Goal: Information Seeking & Learning: Learn about a topic

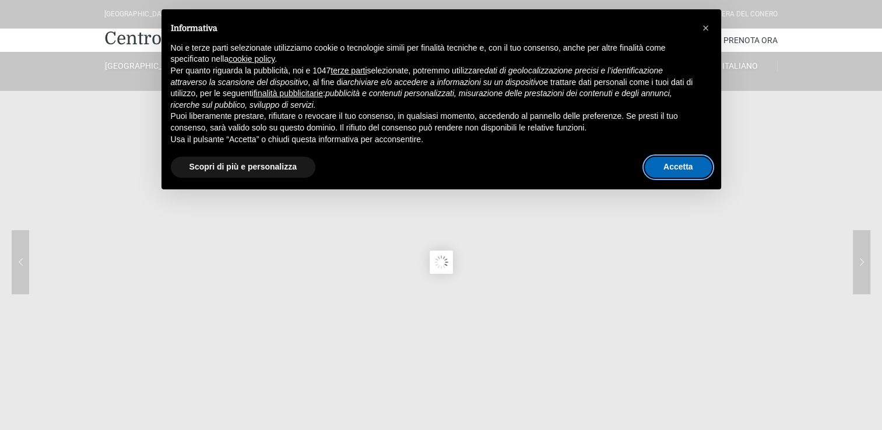
click at [687, 167] on button "Accetta" at bounding box center [678, 167] width 67 height 21
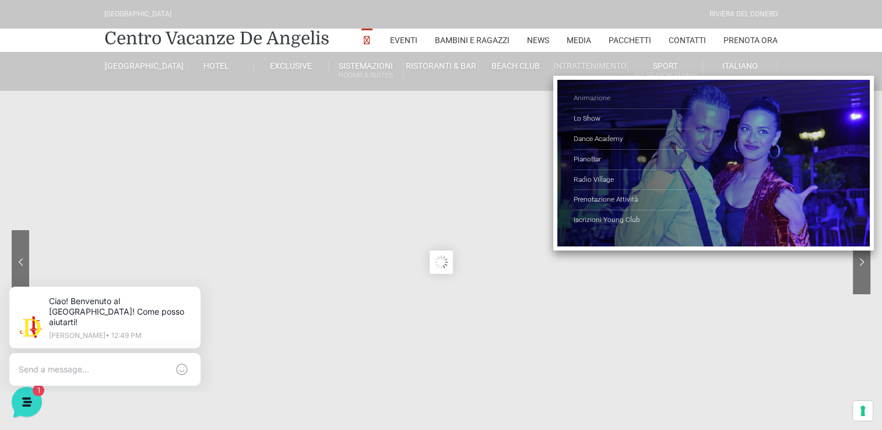
click at [585, 94] on link "Animazione" at bounding box center [632, 99] width 117 height 20
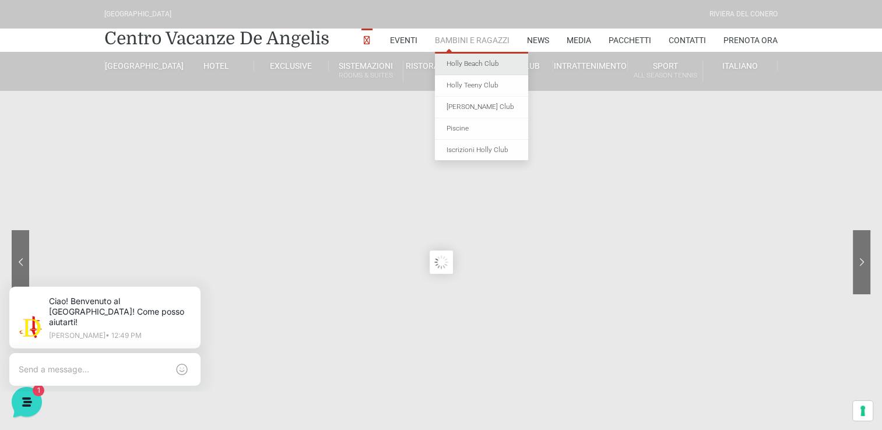
click at [464, 68] on link "Holly Beach Club" at bounding box center [481, 65] width 93 height 22
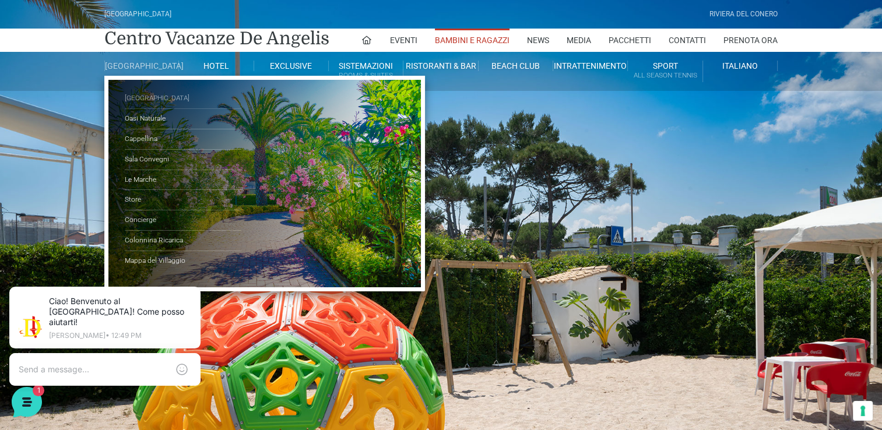
click at [147, 106] on link "[GEOGRAPHIC_DATA]" at bounding box center [183, 99] width 117 height 20
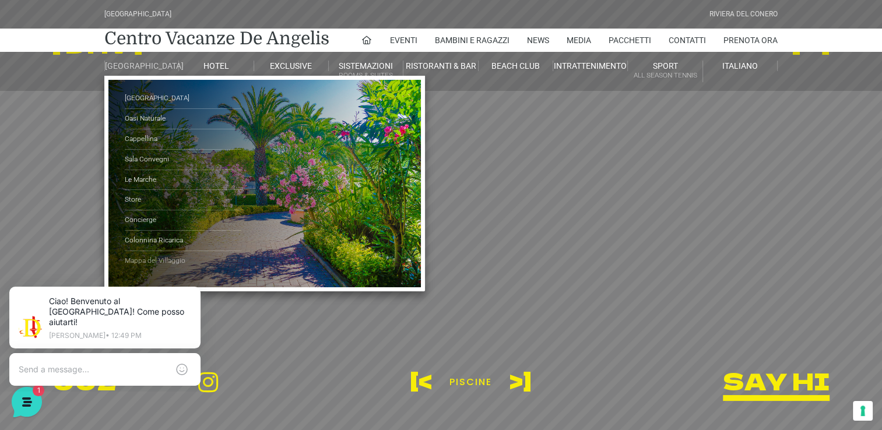
click at [144, 270] on link "Mappa del Villaggio" at bounding box center [183, 261] width 117 height 20
click at [148, 263] on link "Mappa del Villaggio" at bounding box center [183, 261] width 117 height 20
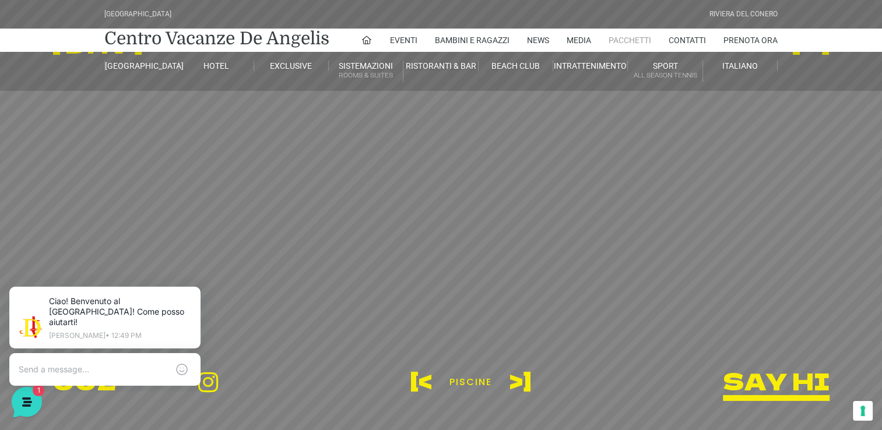
click at [632, 37] on link "Pacchetti" at bounding box center [630, 40] width 43 height 23
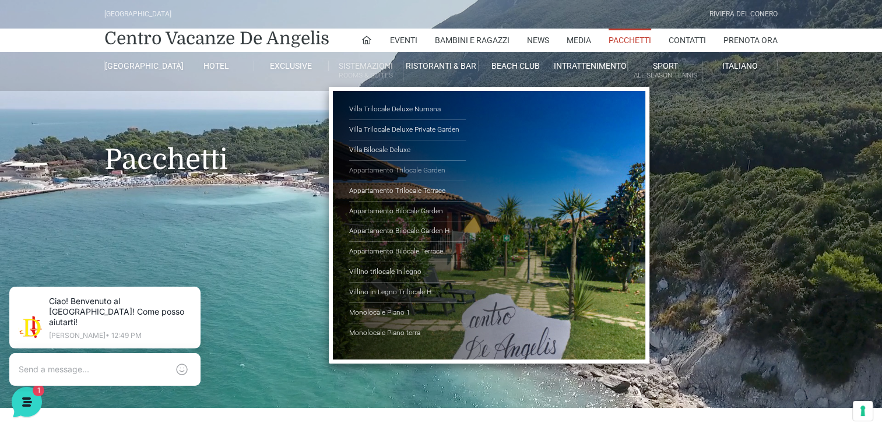
click at [392, 171] on link "Appartamento Trilocale Garden" at bounding box center [407, 171] width 117 height 20
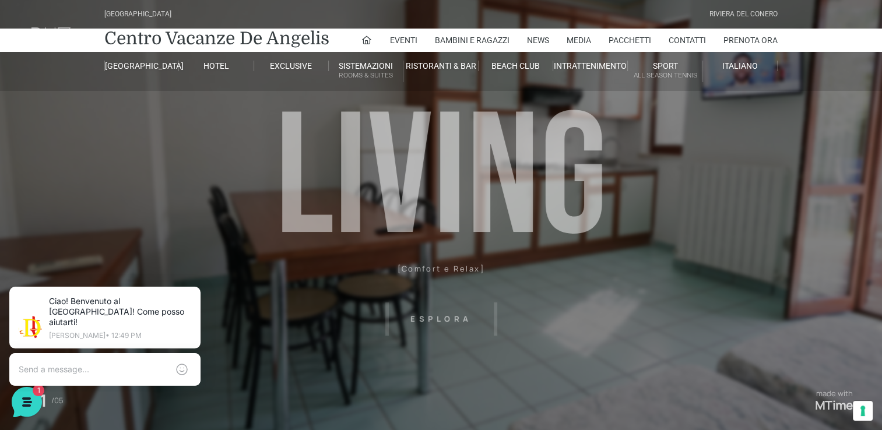
click at [436, 321] on header "Villaggio Hotel Resort Riviera Del Conero Centro Vacanze De Angelis Eventi Miss…" at bounding box center [441, 262] width 882 height 525
drag, startPoint x: 478, startPoint y: 276, endPoint x: 470, endPoint y: 271, distance: 9.6
click at [477, 276] on header "Villaggio Hotel Resort Riviera Del Conero Centro Vacanze De Angelis Eventi Miss…" at bounding box center [441, 262] width 882 height 525
drag, startPoint x: 464, startPoint y: 196, endPoint x: 323, endPoint y: 206, distance: 140.9
click at [323, 206] on header "Villaggio Hotel Resort Riviera Del Conero Centro Vacanze De Angelis Eventi Miss…" at bounding box center [441, 262] width 882 height 525
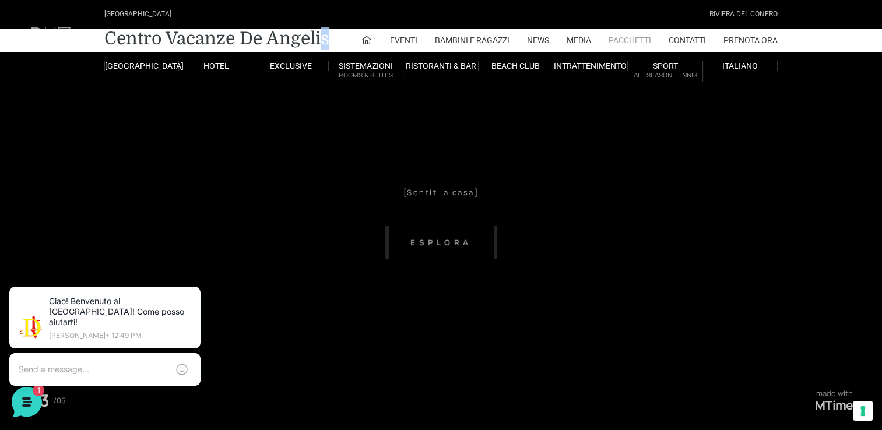
click at [625, 36] on link "Pacchetti" at bounding box center [630, 40] width 43 height 23
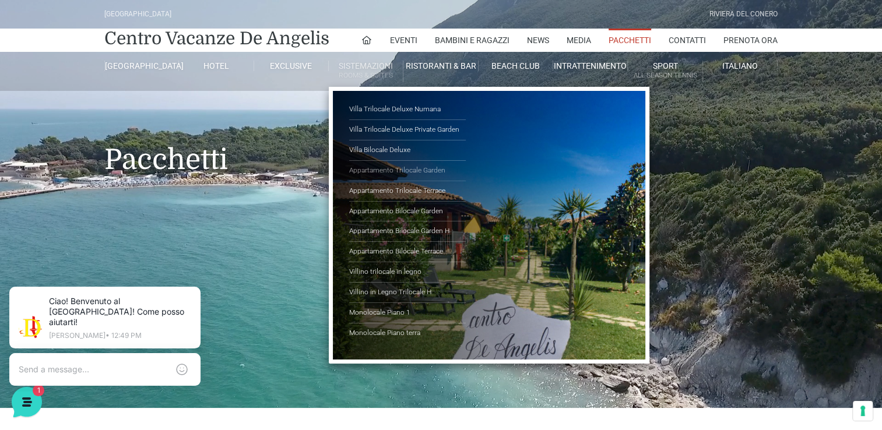
click at [398, 167] on link "Appartamento Trilocale Garden" at bounding box center [407, 171] width 117 height 20
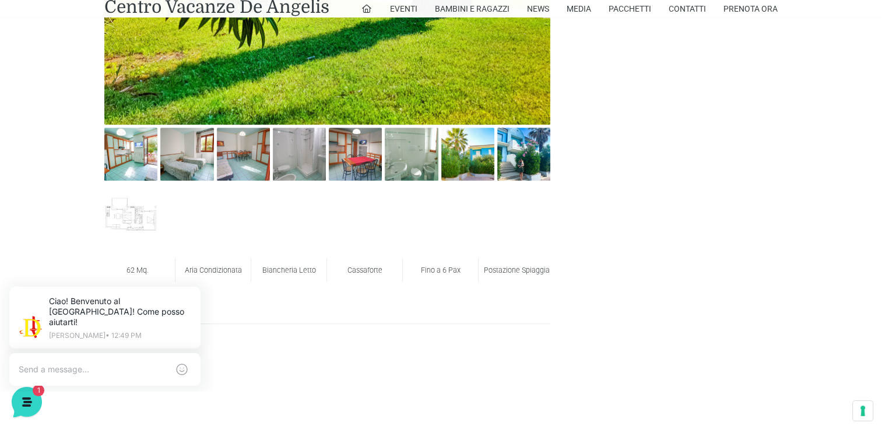
scroll to position [583, 0]
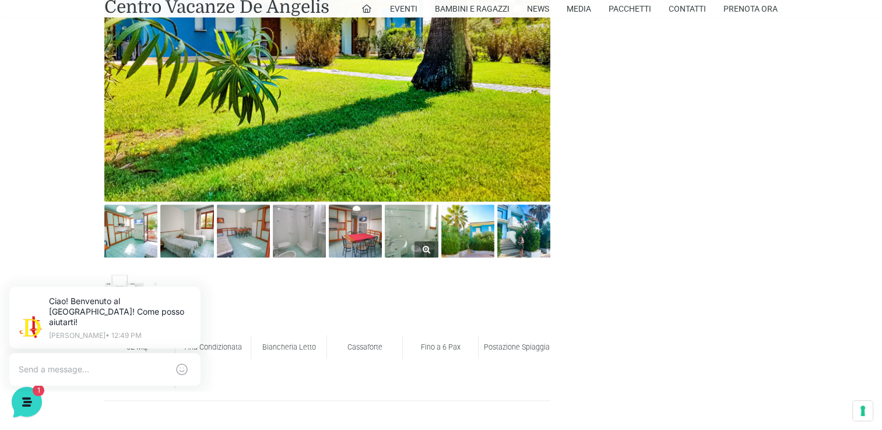
click at [420, 241] on link at bounding box center [411, 231] width 53 height 53
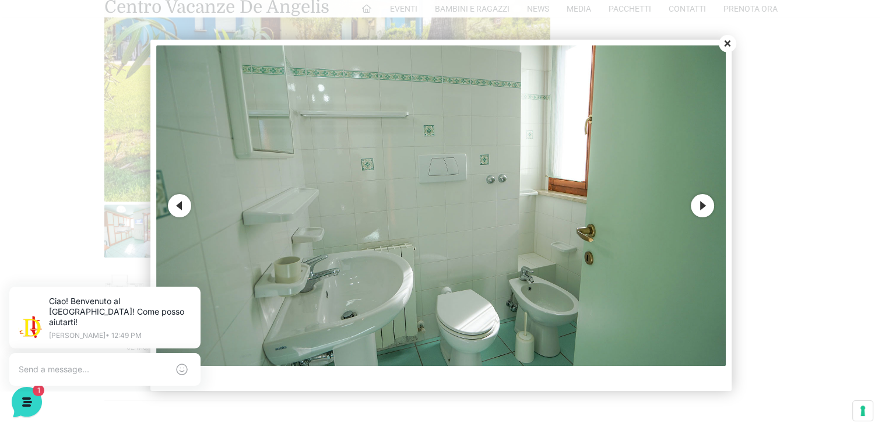
click at [702, 202] on button "Next" at bounding box center [702, 205] width 23 height 23
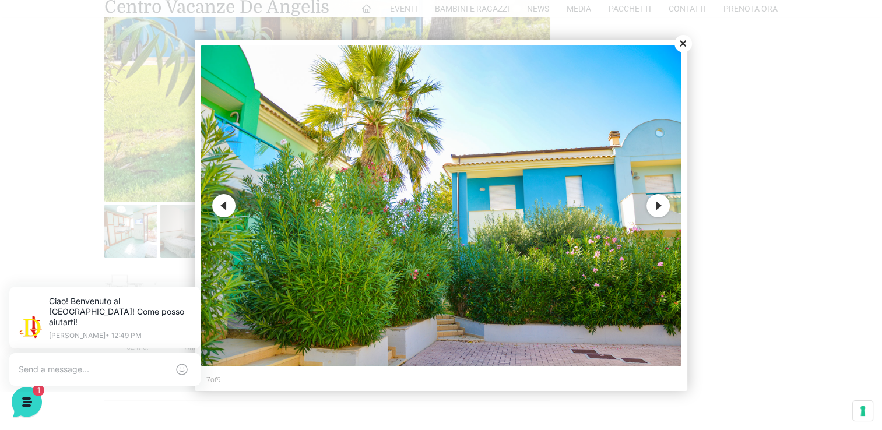
click at [679, 45] on button "Close" at bounding box center [683, 43] width 17 height 17
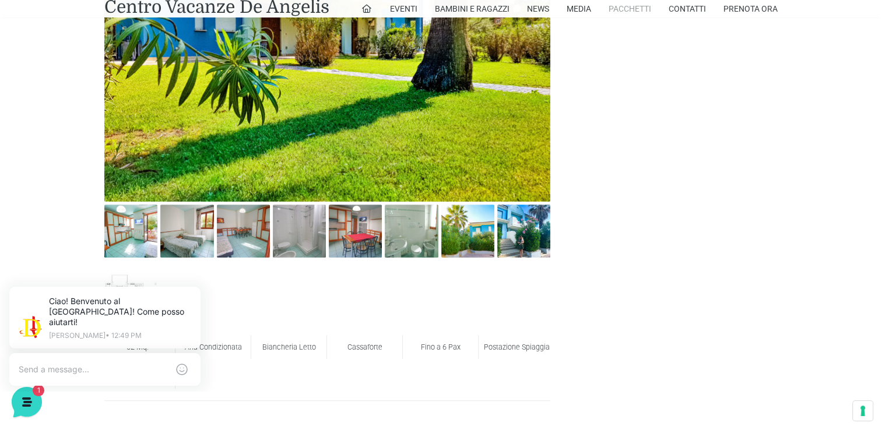
click at [617, 6] on link "Pacchetti" at bounding box center [630, 8] width 43 height 17
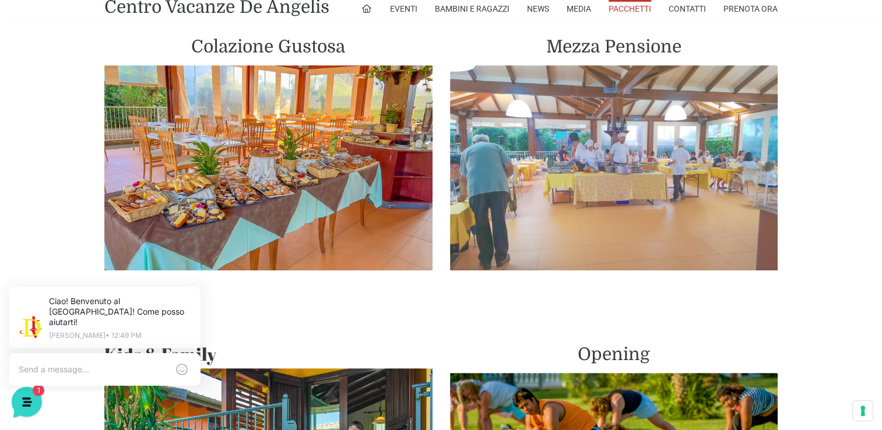
click at [610, 129] on img at bounding box center [614, 167] width 328 height 205
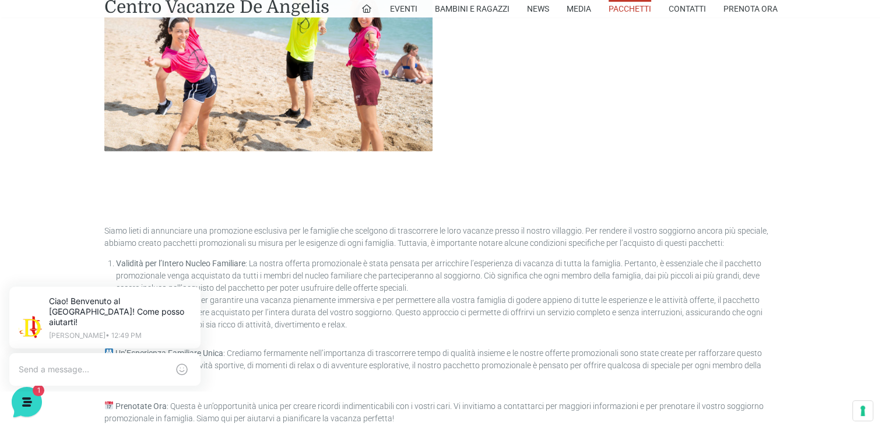
scroll to position [2973, 0]
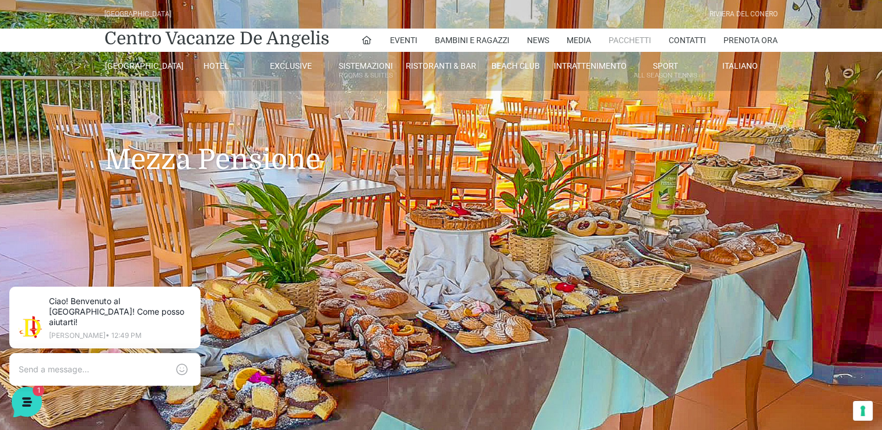
click at [621, 38] on link "Pacchetti" at bounding box center [630, 40] width 43 height 23
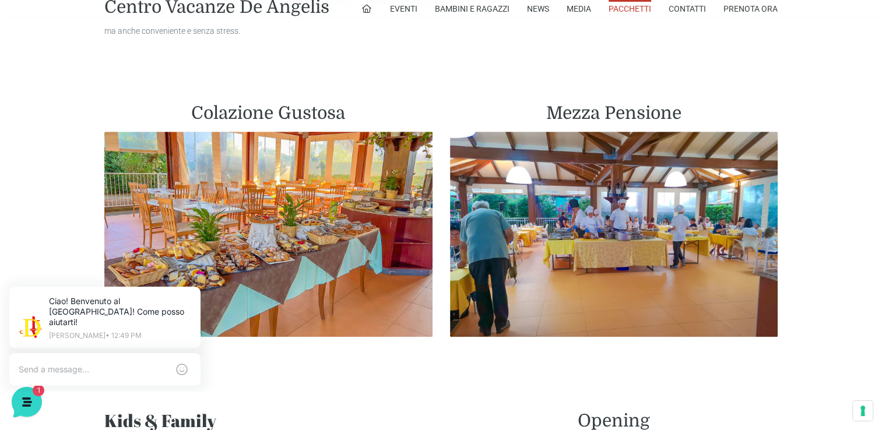
scroll to position [641, 0]
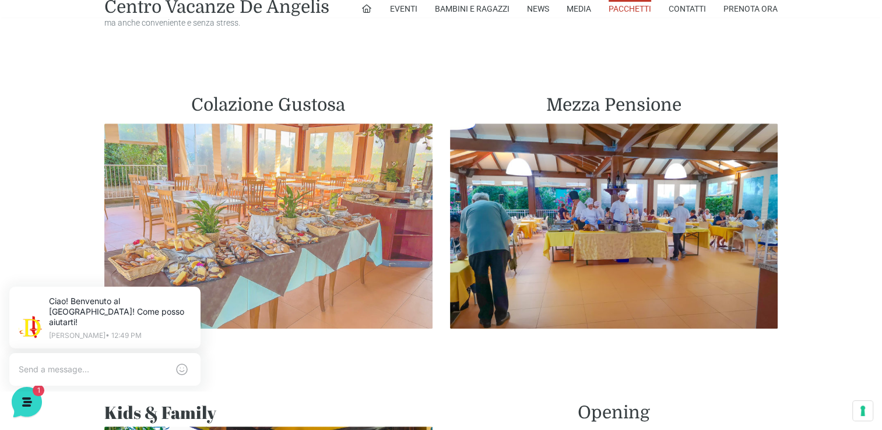
click at [350, 182] on img at bounding box center [268, 226] width 328 height 205
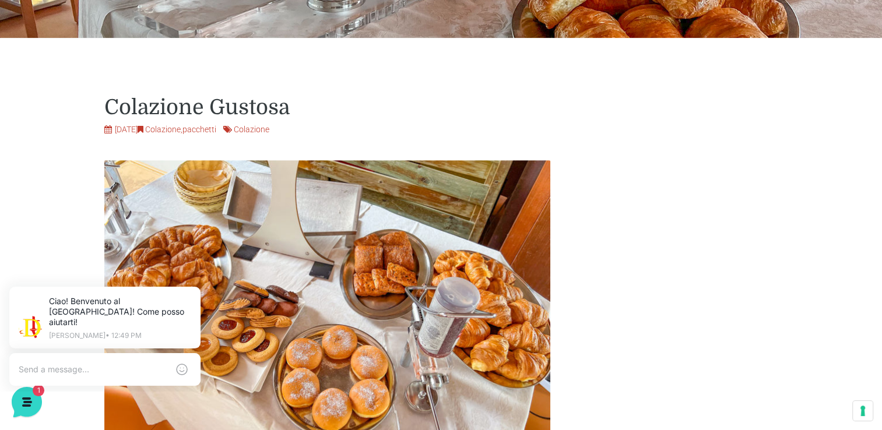
scroll to position [408, 0]
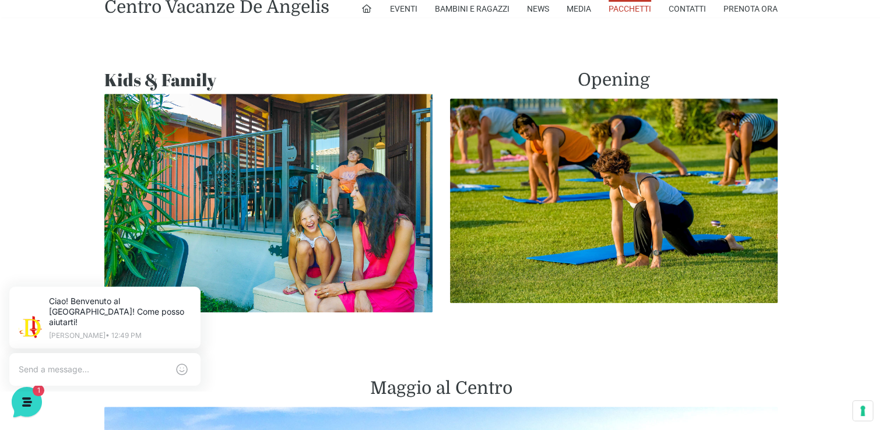
scroll to position [991, 0]
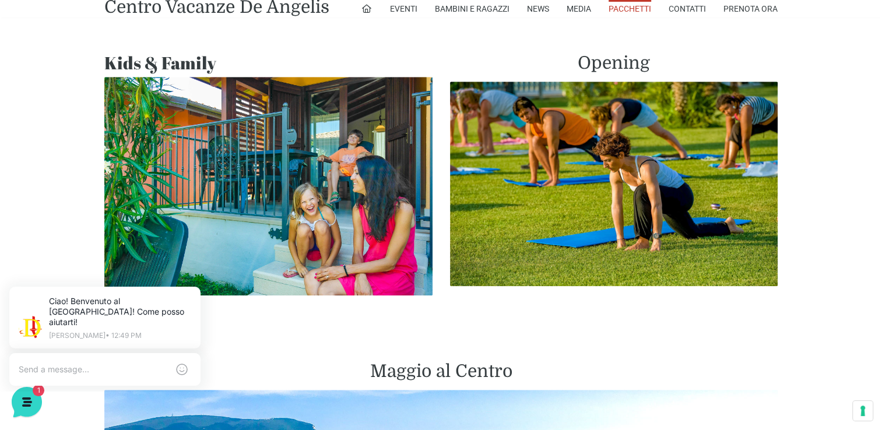
click at [355, 180] on img at bounding box center [268, 186] width 328 height 219
click at [369, 8] on icon at bounding box center [366, 8] width 10 height 10
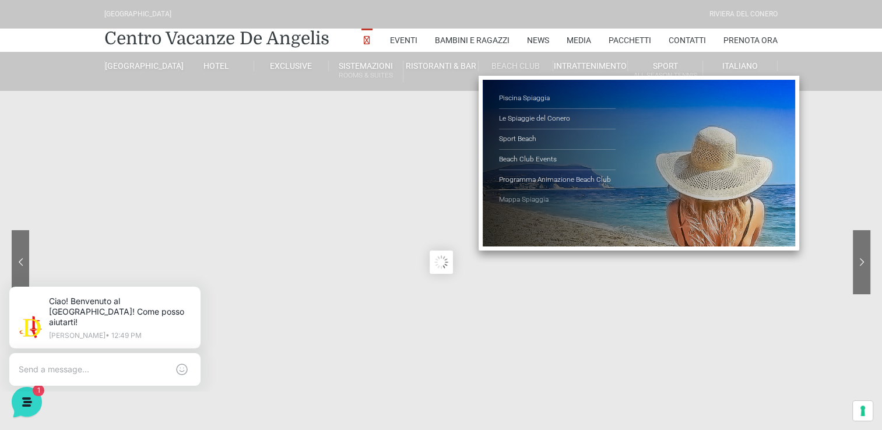
click at [529, 201] on link "Mappa Spiaggia" at bounding box center [557, 200] width 117 height 20
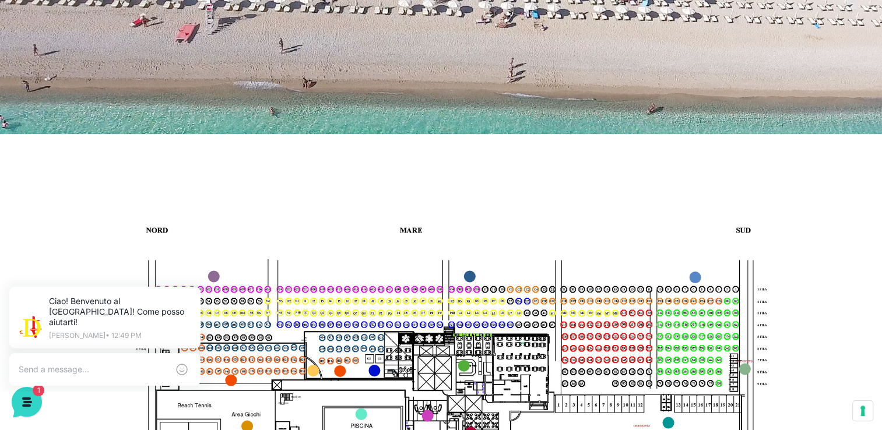
scroll to position [408, 0]
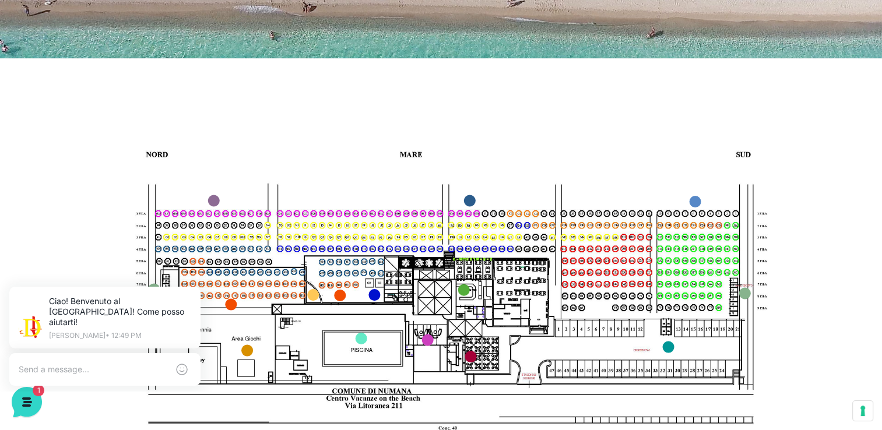
click at [345, 276] on img at bounding box center [441, 281] width 675 height 380
drag, startPoint x: 345, startPoint y: 276, endPoint x: 348, endPoint y: 309, distance: 32.8
click at [348, 309] on img at bounding box center [441, 281] width 675 height 380
click at [248, 351] on link "Mini Club marker" at bounding box center [247, 351] width 12 height 12
